Goal: Task Accomplishment & Management: Use online tool/utility

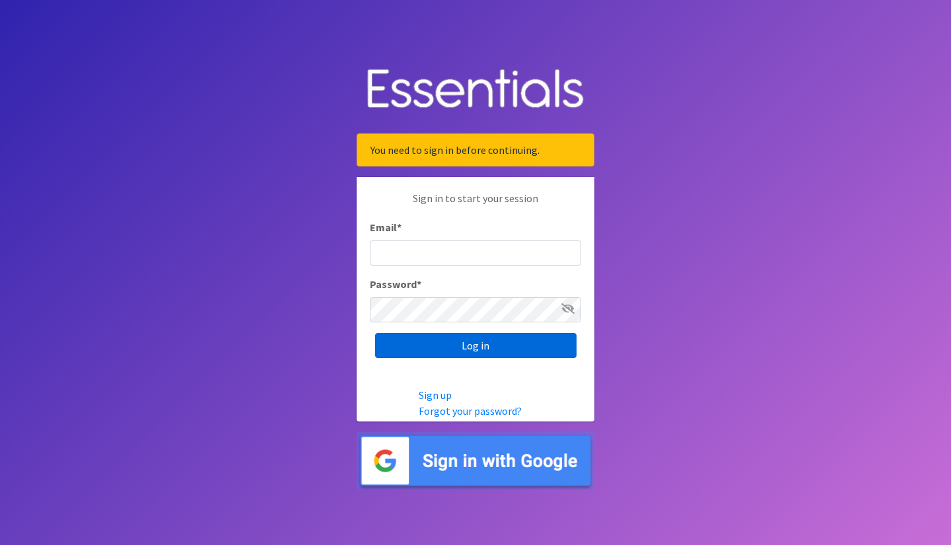
type input "[EMAIL_ADDRESS][DOMAIN_NAME]"
click at [467, 350] on input "Log in" at bounding box center [475, 345] width 201 height 25
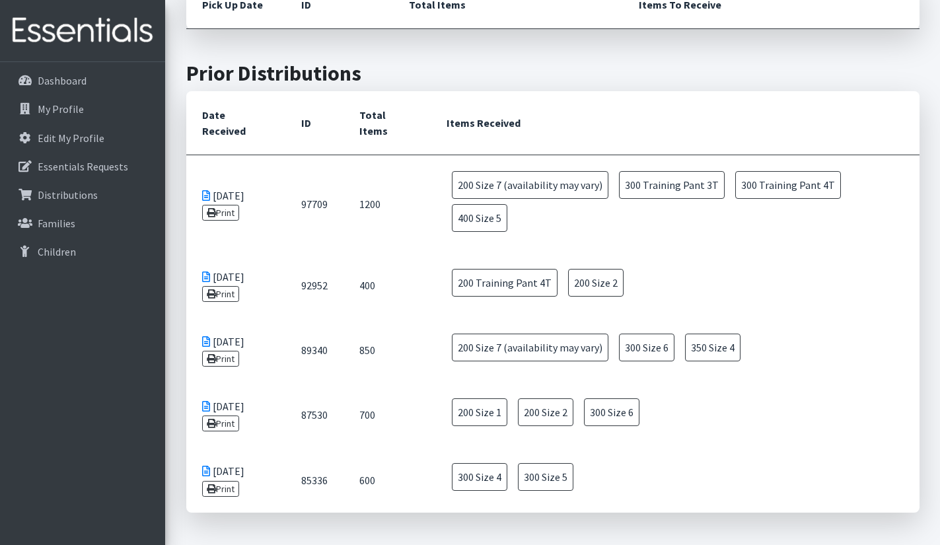
scroll to position [462, 0]
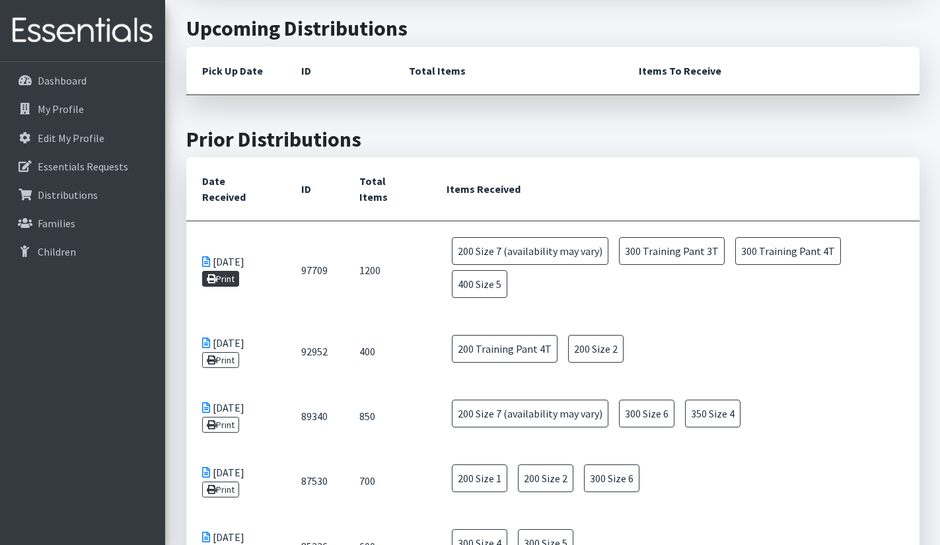
click at [221, 271] on link "Print" at bounding box center [221, 279] width 38 height 16
click at [215, 355] on icon at bounding box center [211, 359] width 9 height 9
